Goal: Information Seeking & Learning: Learn about a topic

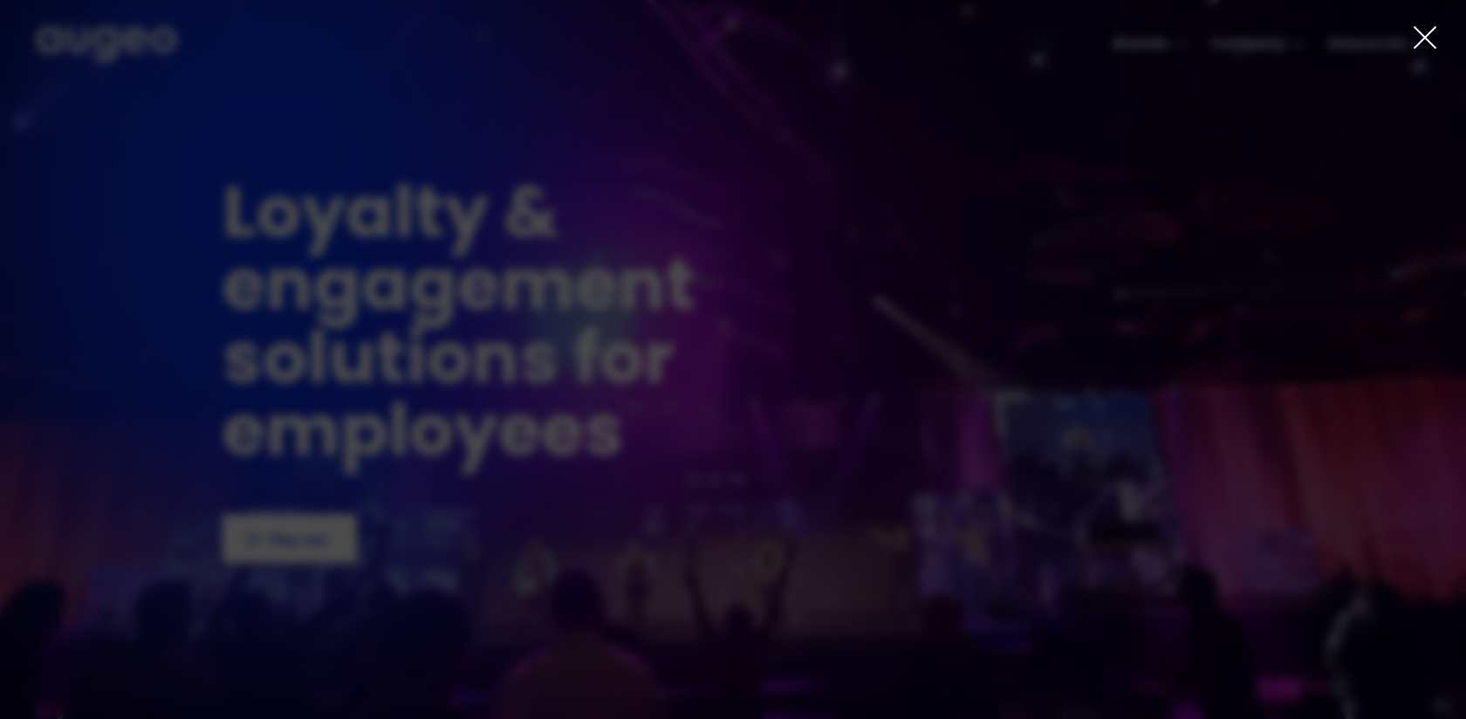
click at [1420, 34] on icon at bounding box center [1425, 37] width 26 height 26
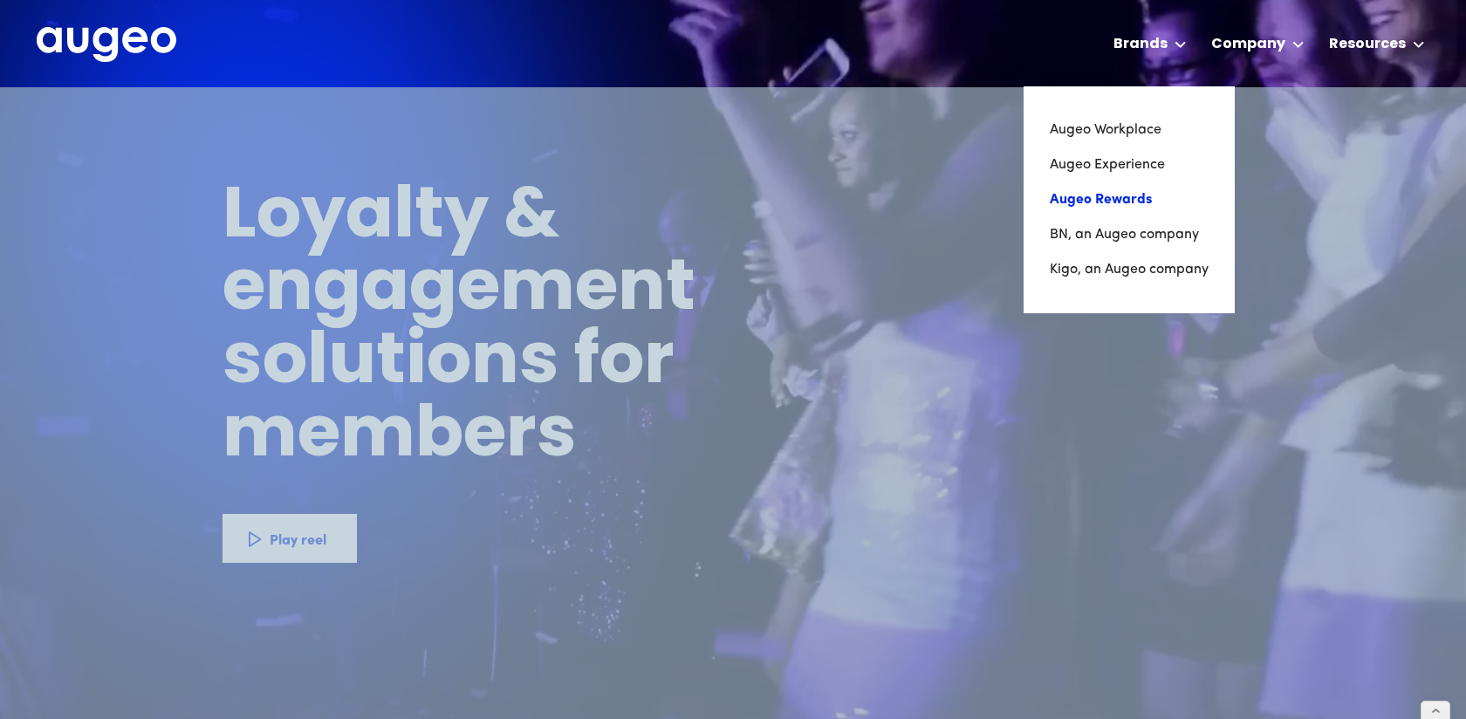
click at [1100, 197] on link "Augeo Rewards" at bounding box center [1129, 199] width 159 height 35
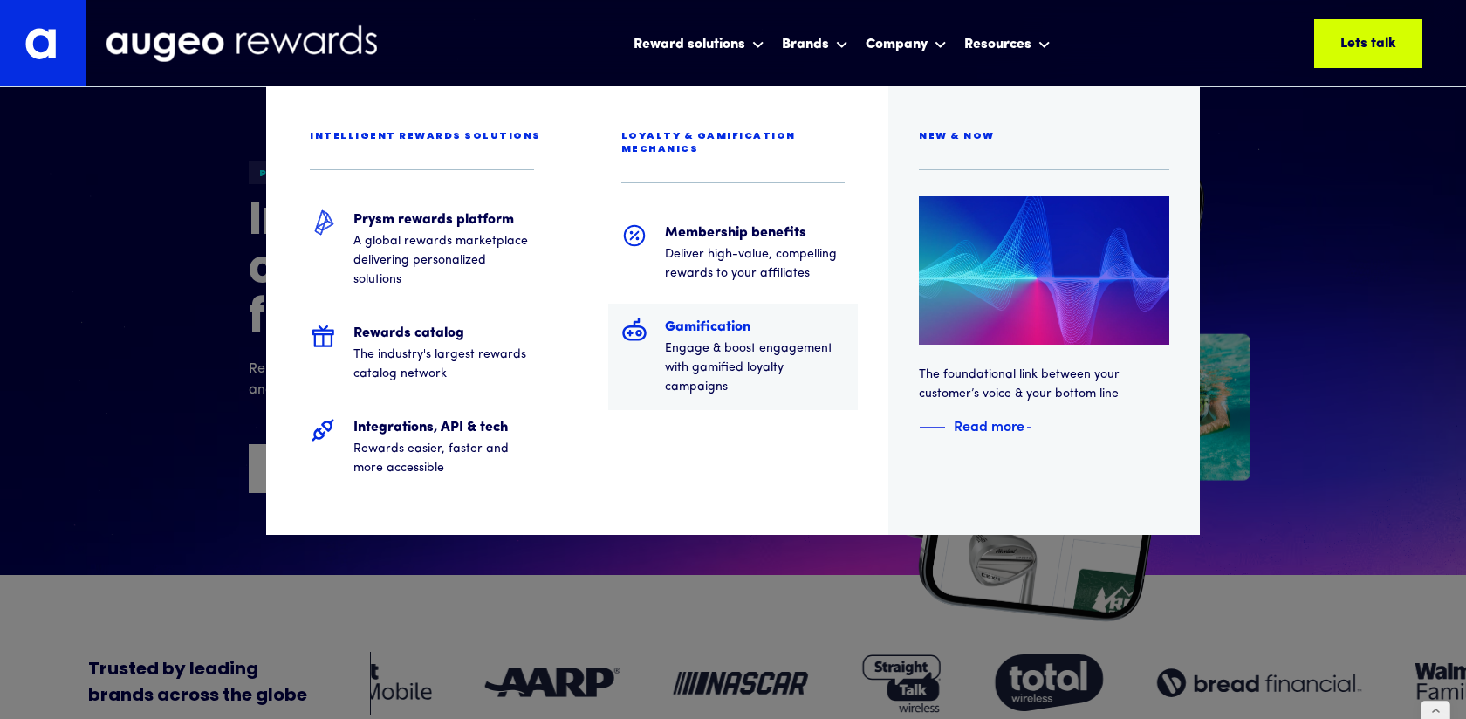
click at [753, 339] on p "Engage & boost engagement with gamified loyalty campaigns" at bounding box center [755, 368] width 181 height 58
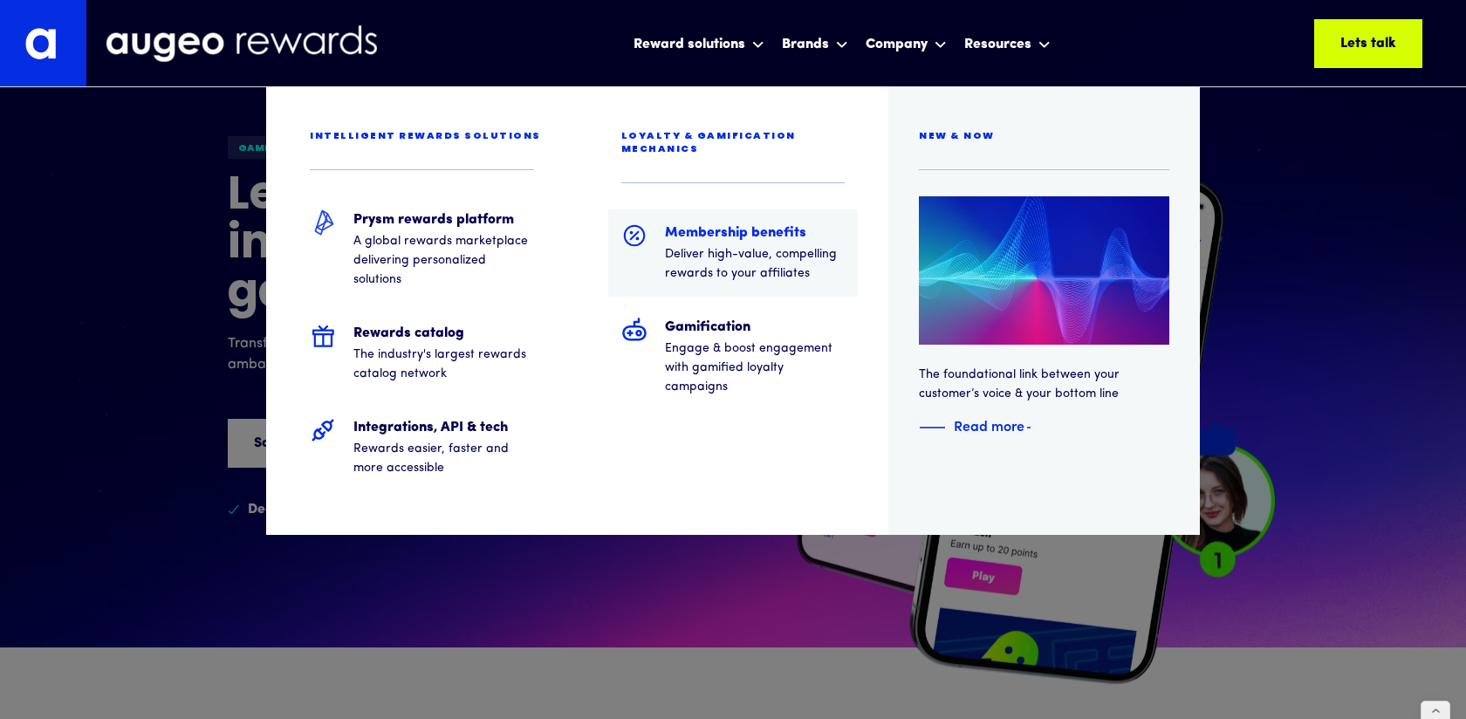
click at [704, 245] on p "Deliver high-value, compelling rewards to your affiliates" at bounding box center [755, 264] width 181 height 38
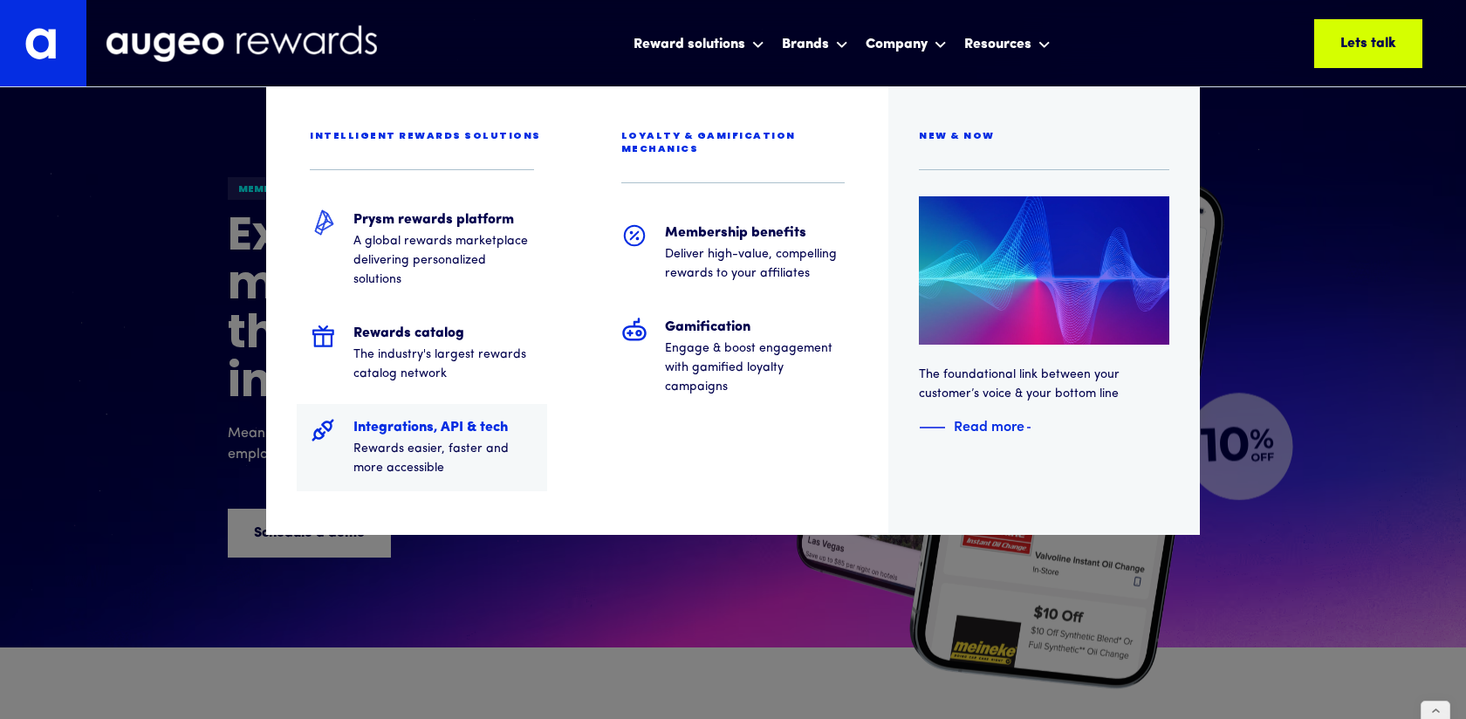
click at [434, 435] on h5 "Integrations, API & tech" at bounding box center [443, 427] width 181 height 21
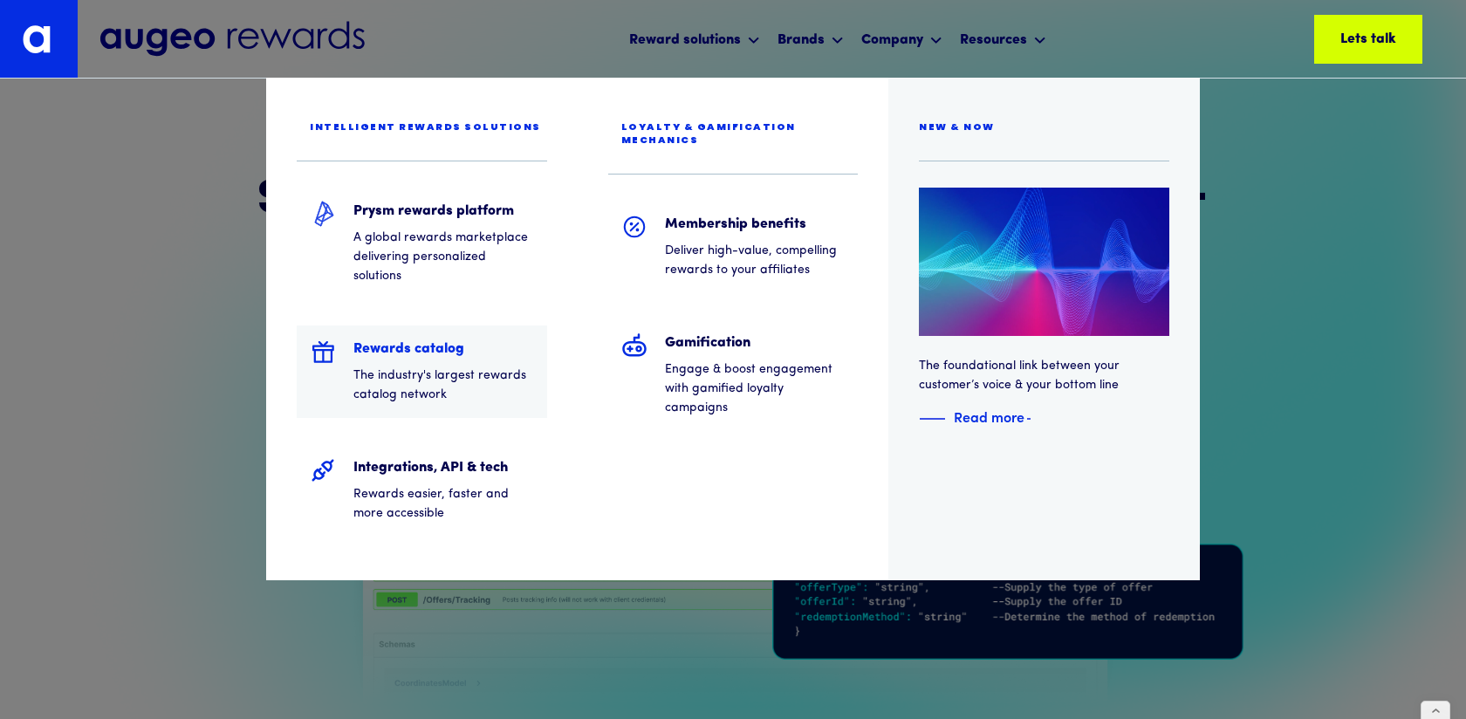
click at [417, 376] on p "The industry's largest rewards catalog network" at bounding box center [443, 385] width 181 height 38
